Goal: Understand site structure: Understand site structure

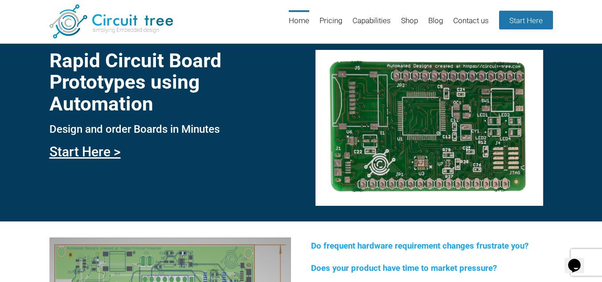
scroll to position [18, 0]
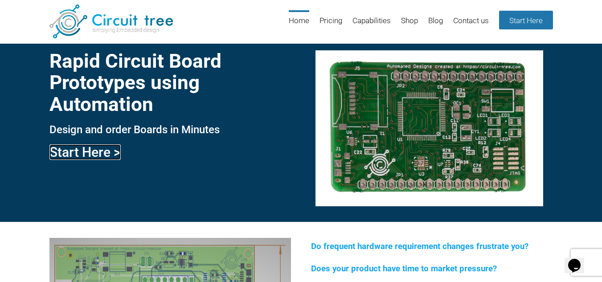
click at [94, 155] on link "Start Here >" at bounding box center [84, 152] width 71 height 16
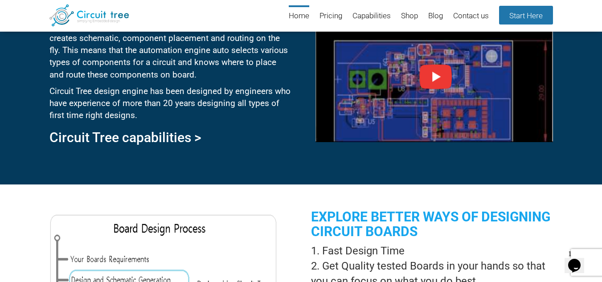
scroll to position [493, 0]
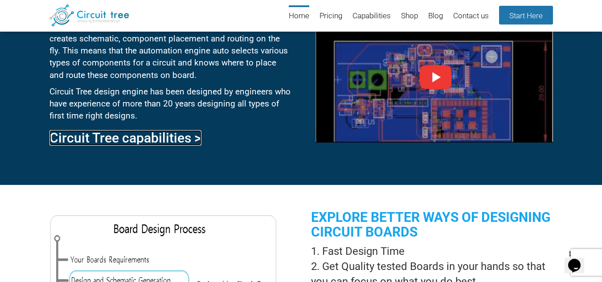
click at [128, 137] on link "Circuit Tree capabilities >" at bounding box center [125, 138] width 152 height 16
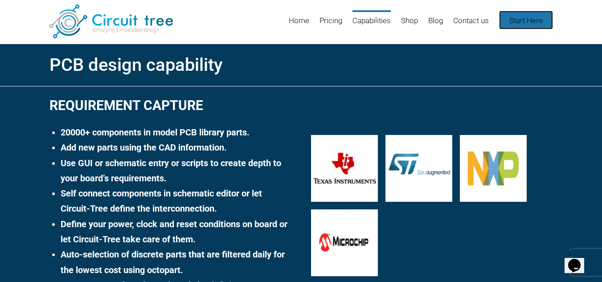
click at [526, 22] on link "Start Here" at bounding box center [526, 20] width 54 height 19
